Goal: Information Seeking & Learning: Learn about a topic

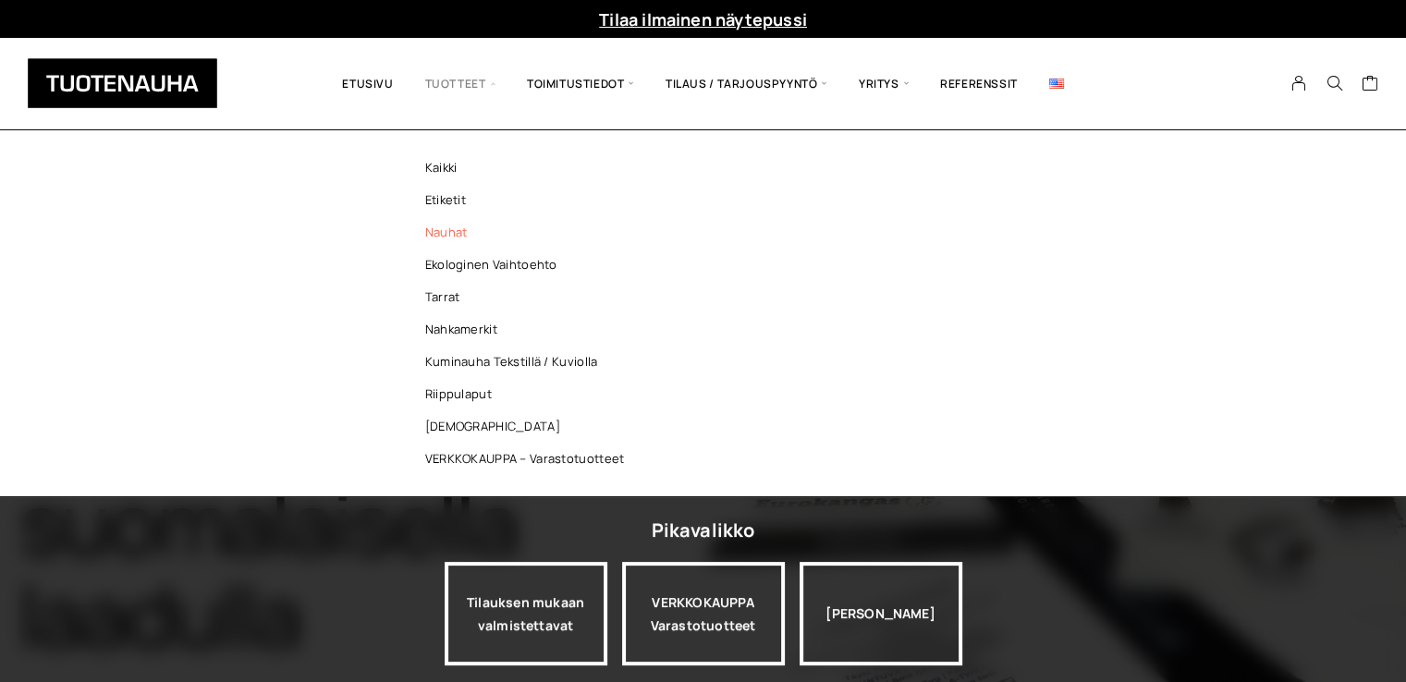
click at [448, 231] on link "Nauhat" at bounding box center [530, 232] width 268 height 32
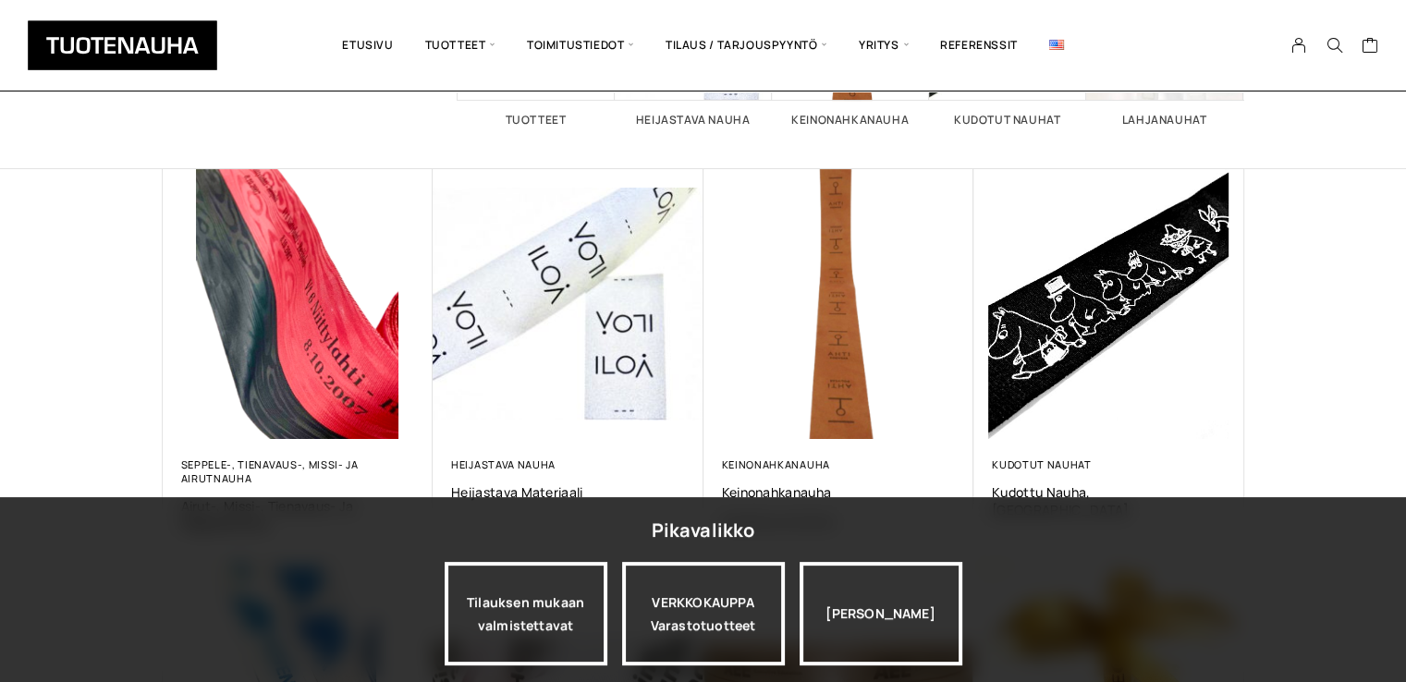
scroll to position [277, 0]
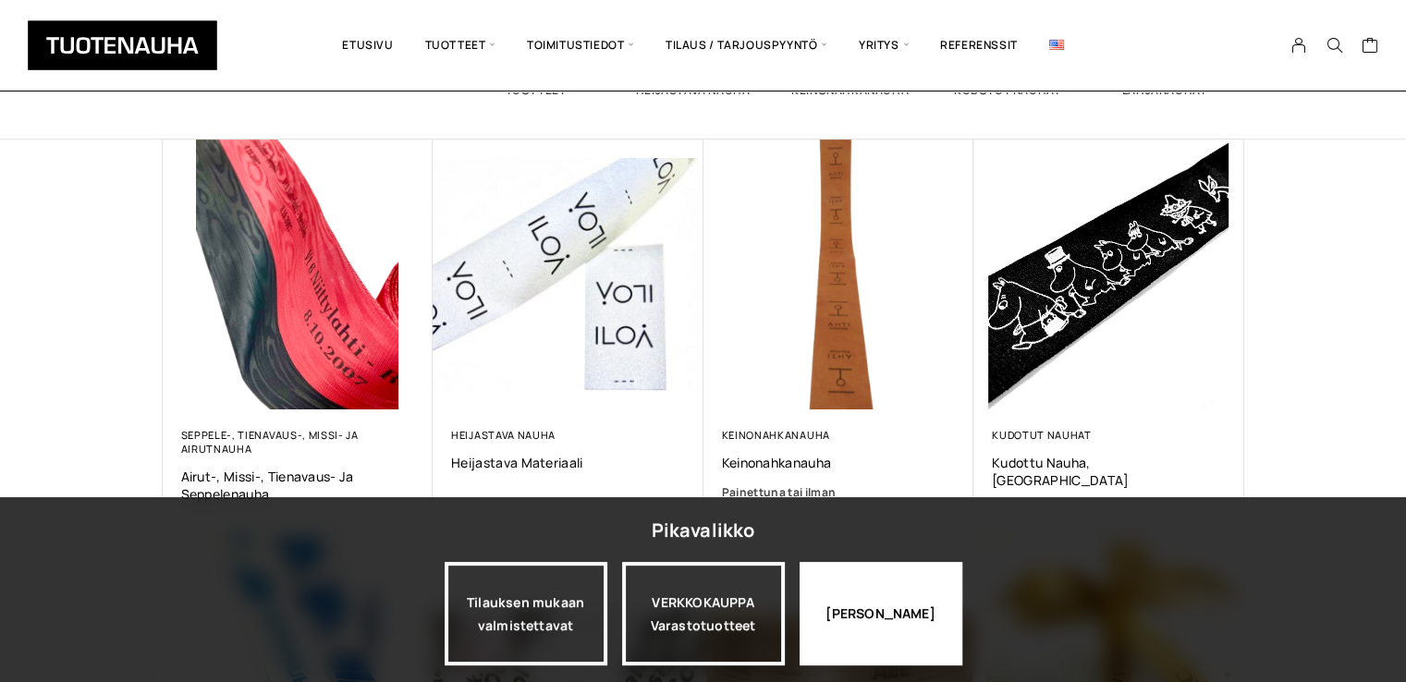
click at [895, 638] on div "Jatka katselua" at bounding box center [881, 614] width 163 height 104
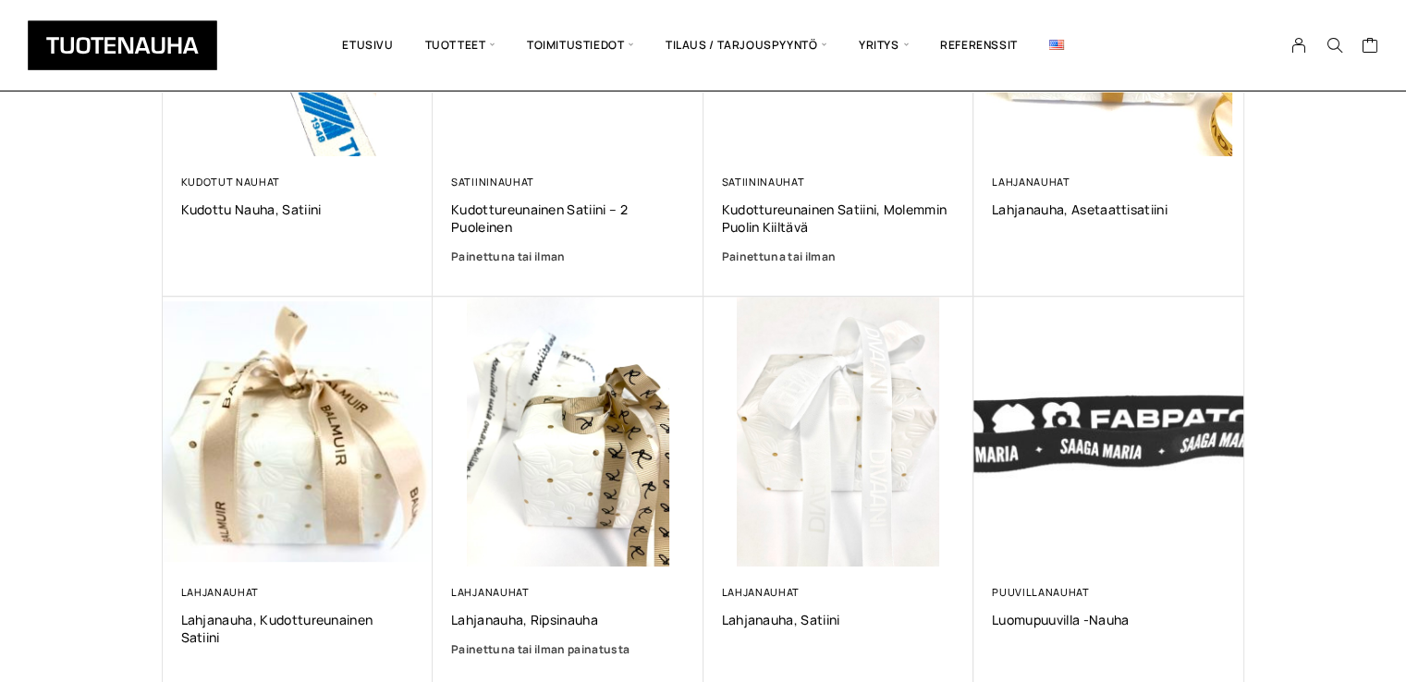
scroll to position [1017, 0]
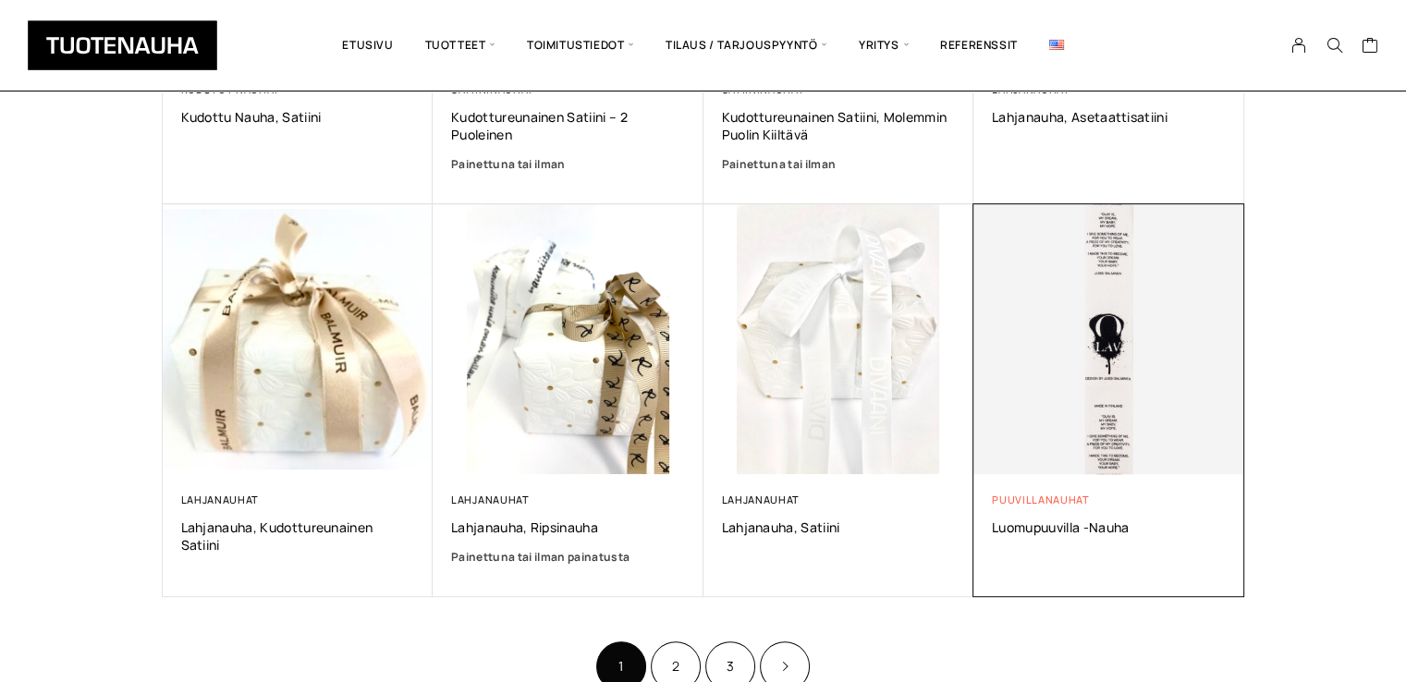
click at [1047, 497] on link "Puuvillanauhat" at bounding box center [1041, 500] width 98 height 14
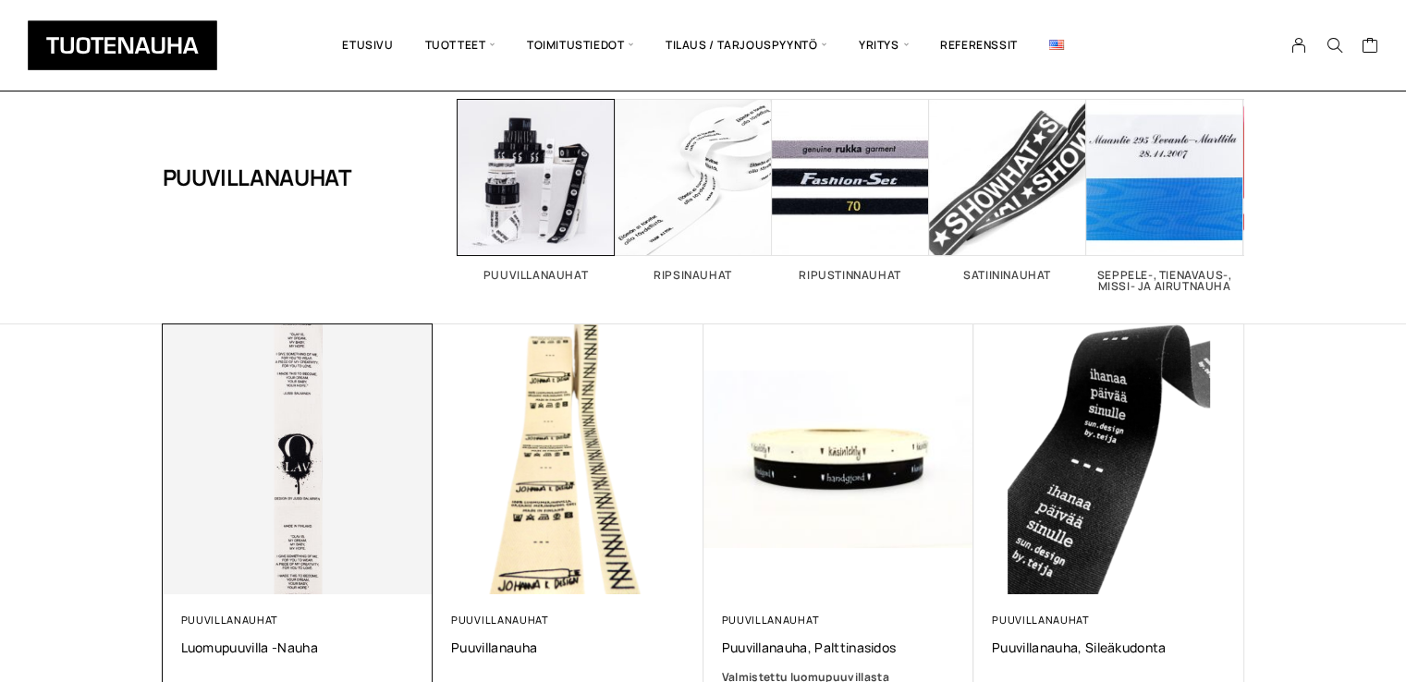
scroll to position [185, 0]
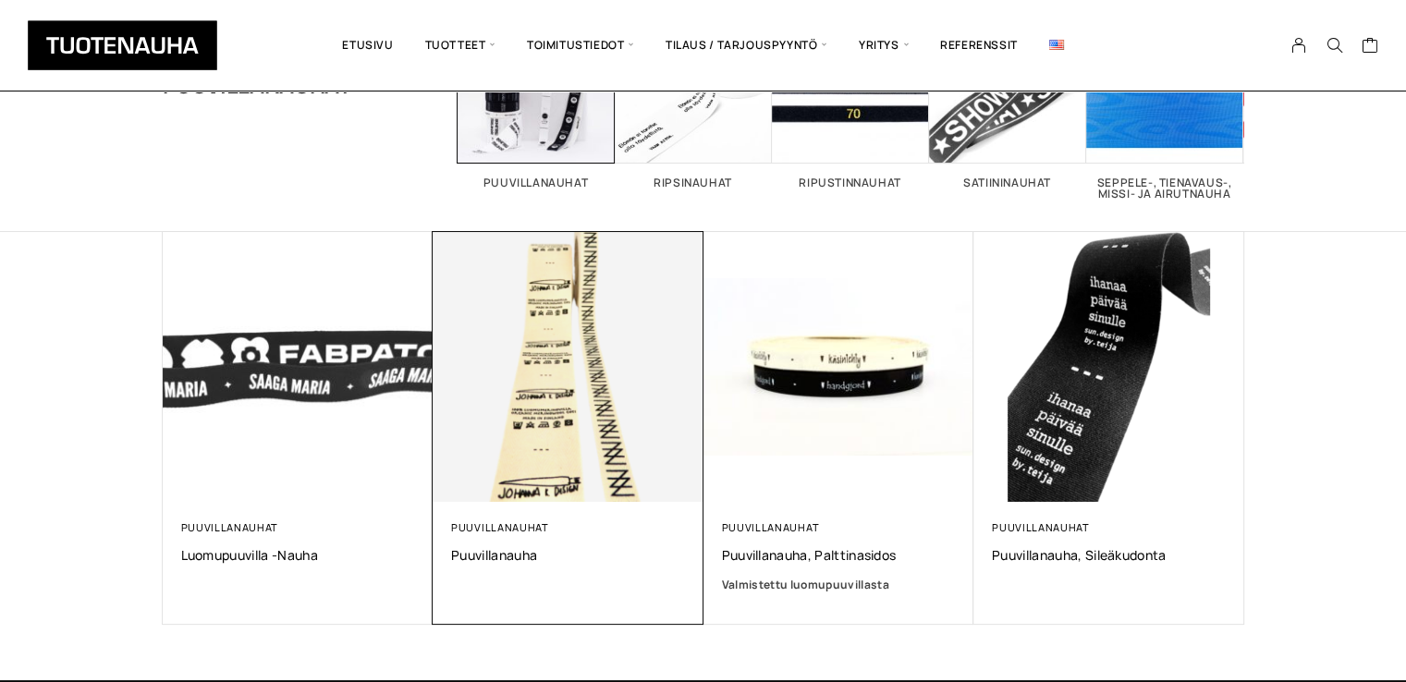
click at [625, 383] on img at bounding box center [568, 367] width 271 height 271
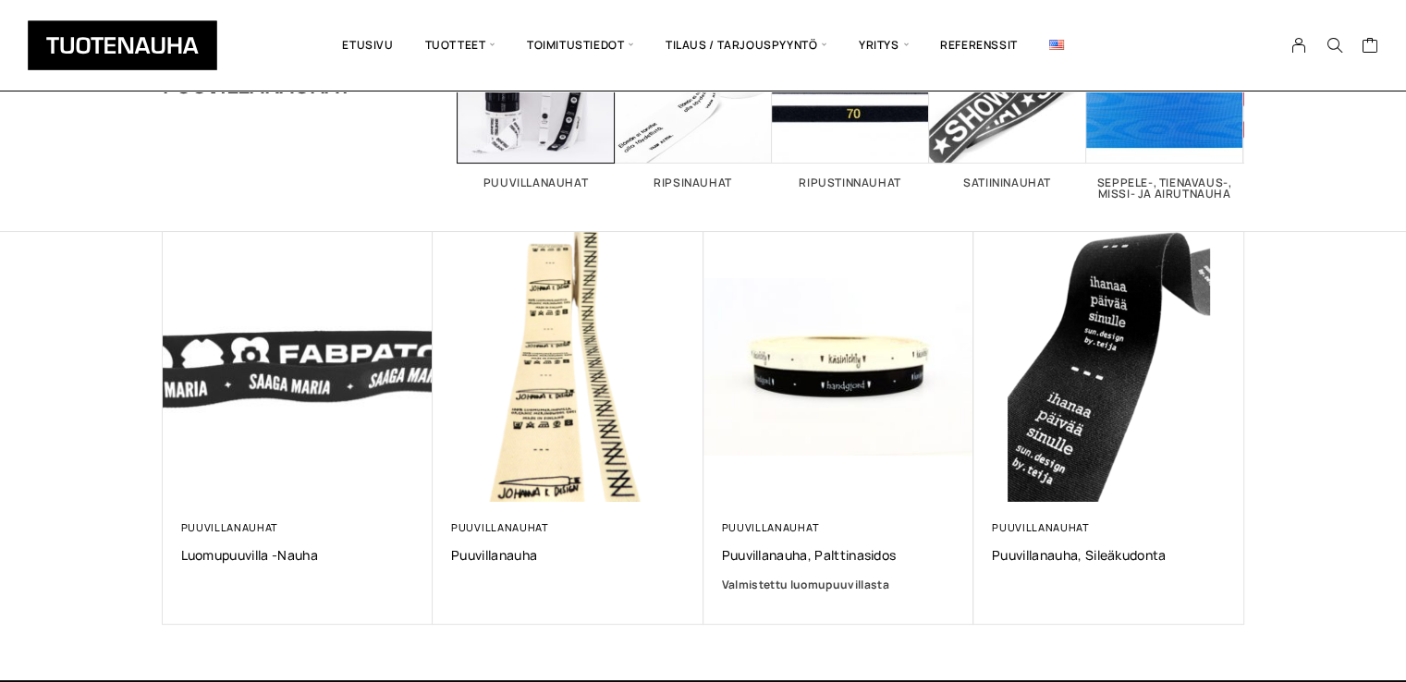
scroll to position [277, 0]
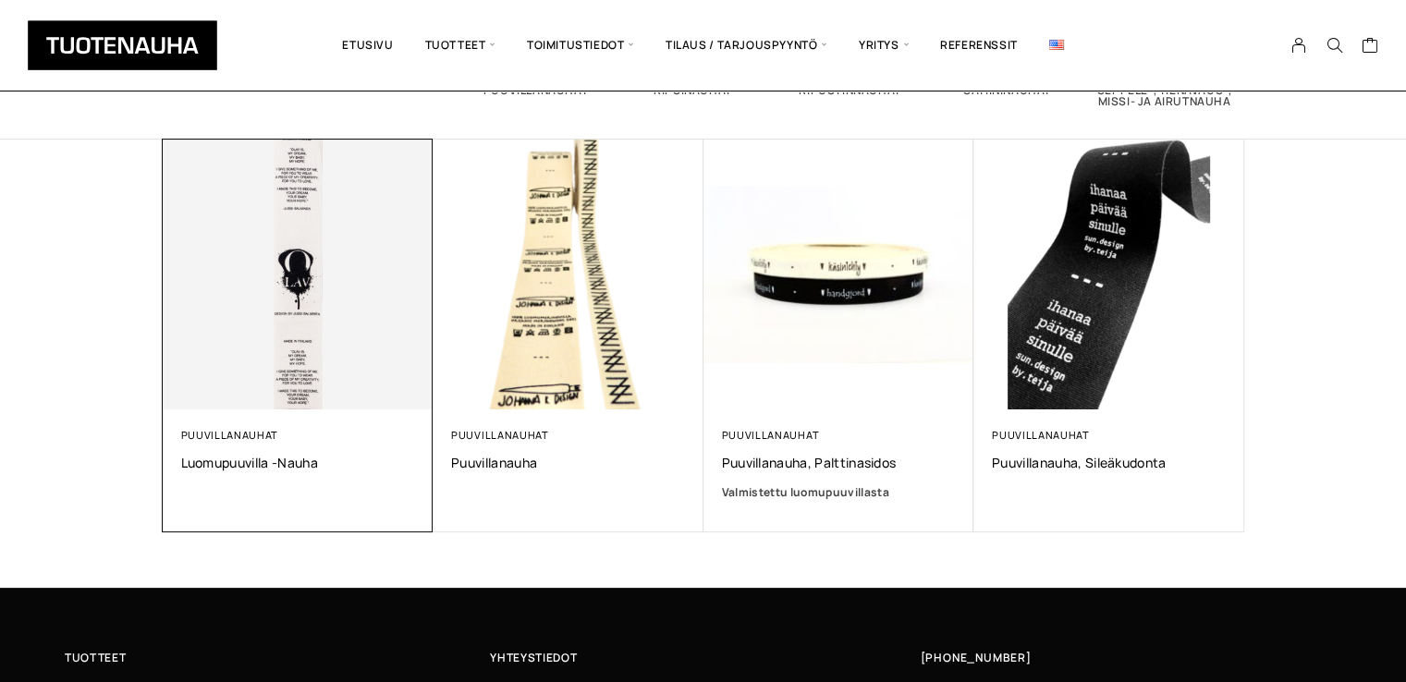
click at [237, 289] on img at bounding box center [297, 274] width 284 height 284
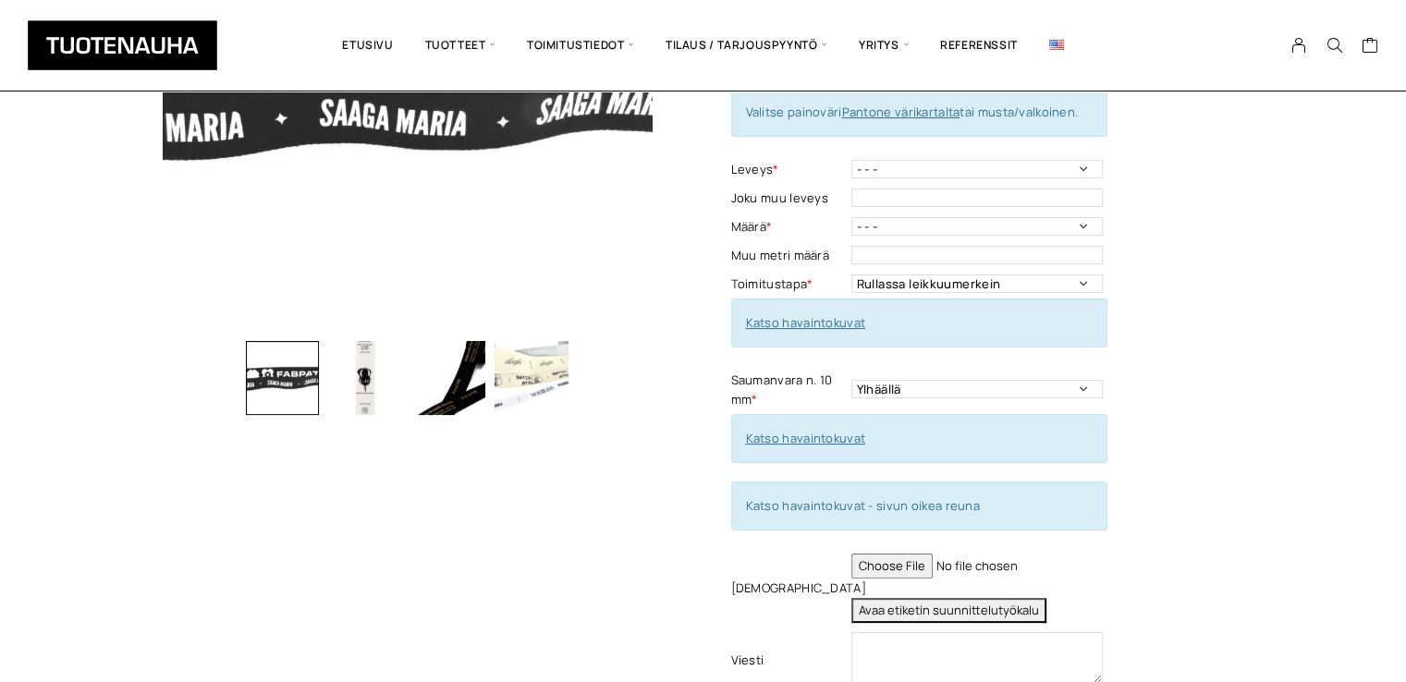
scroll to position [277, 0]
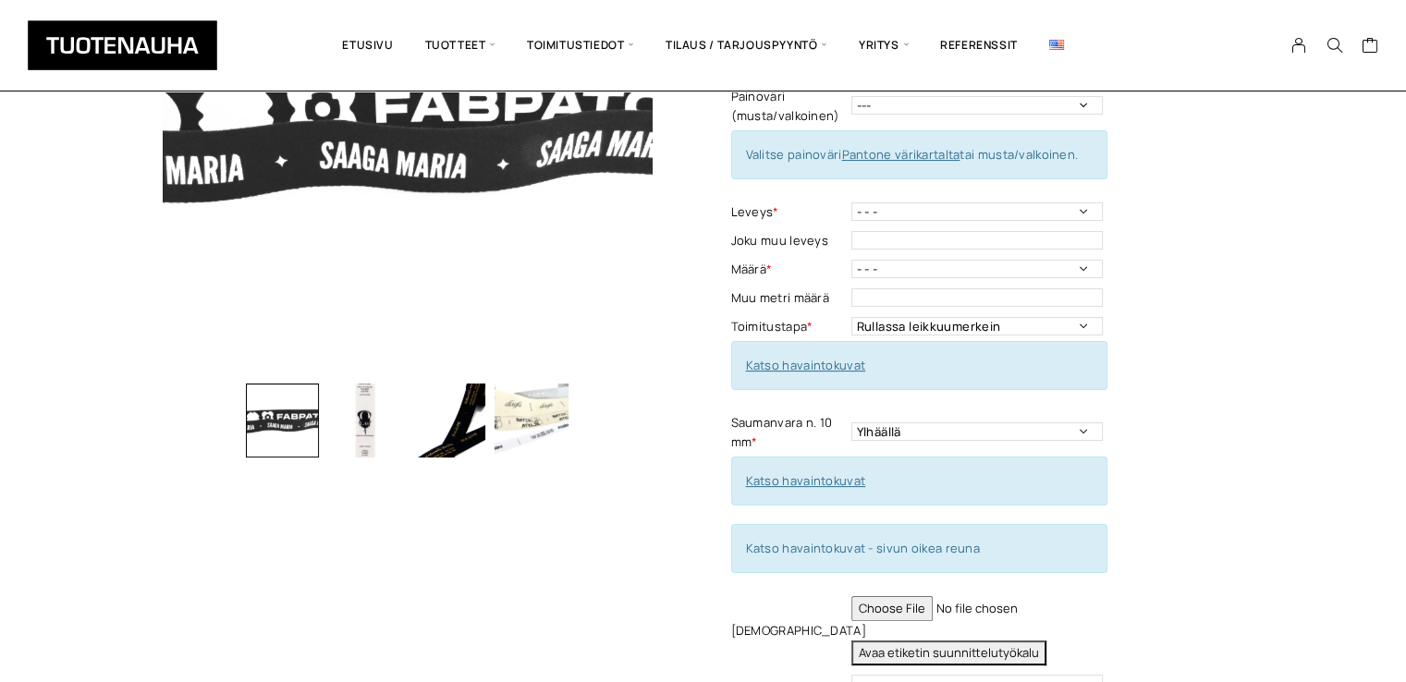
click at [527, 424] on img "button" at bounding box center [532, 421] width 74 height 74
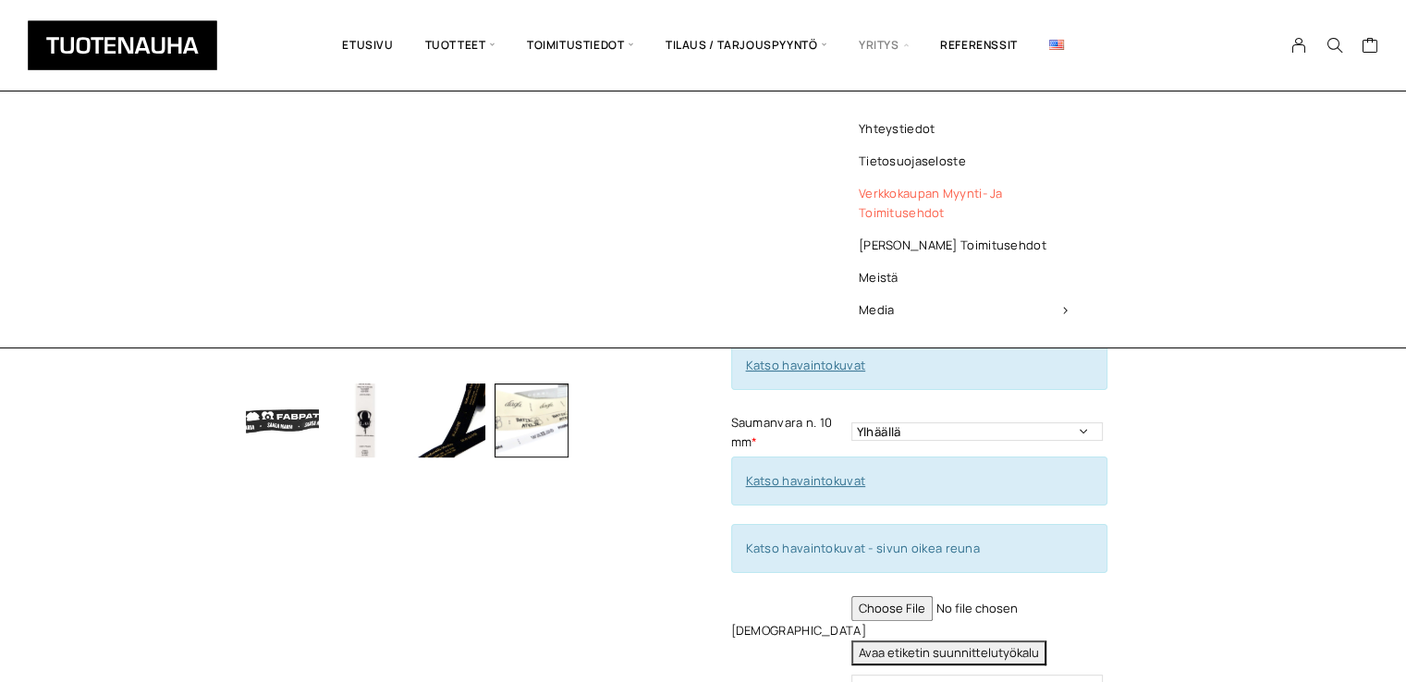
click at [890, 190] on link "Verkkokaupan myynti- ja toimitusehdot" at bounding box center [963, 204] width 268 height 52
